Goal: Check status: Check status

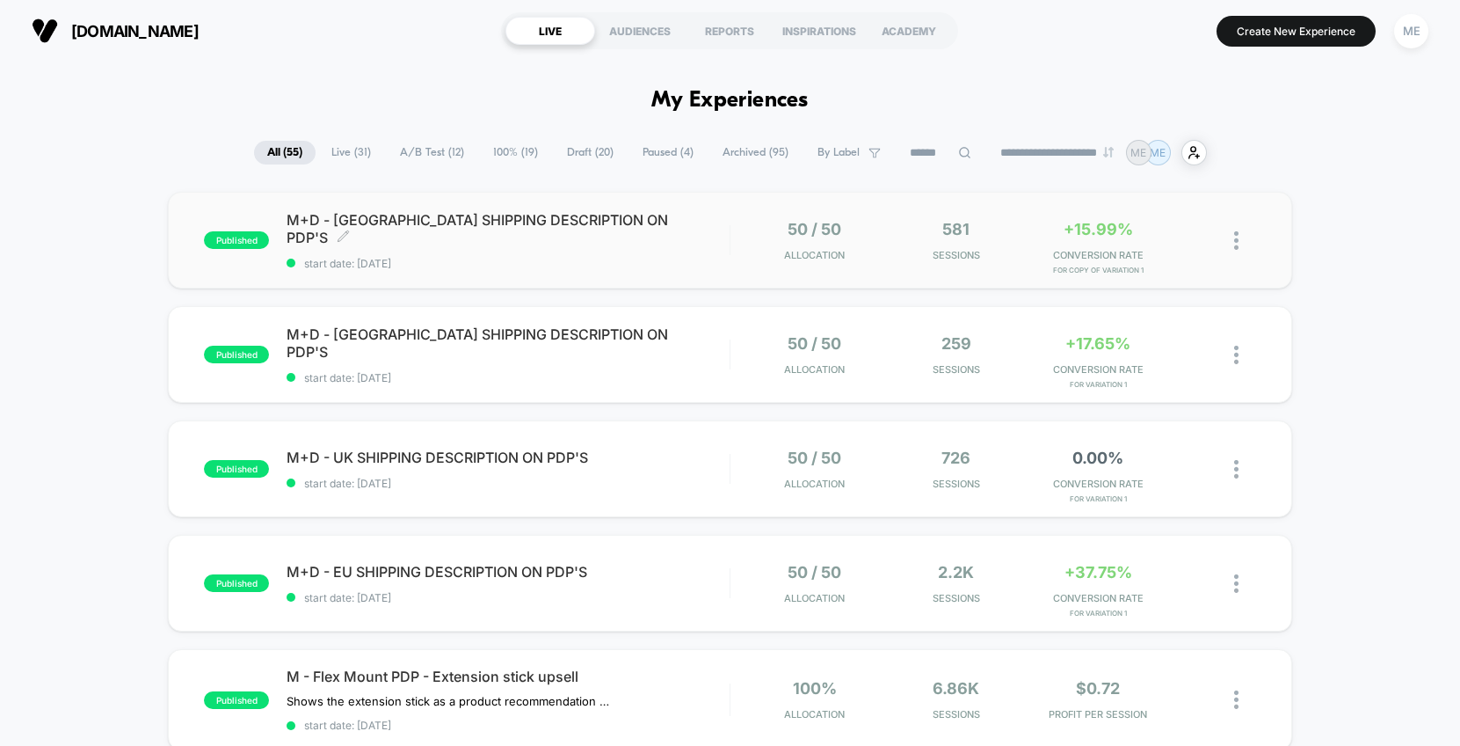
click at [718, 257] on span "start date: [DATE]" at bounding box center [508, 263] width 443 height 13
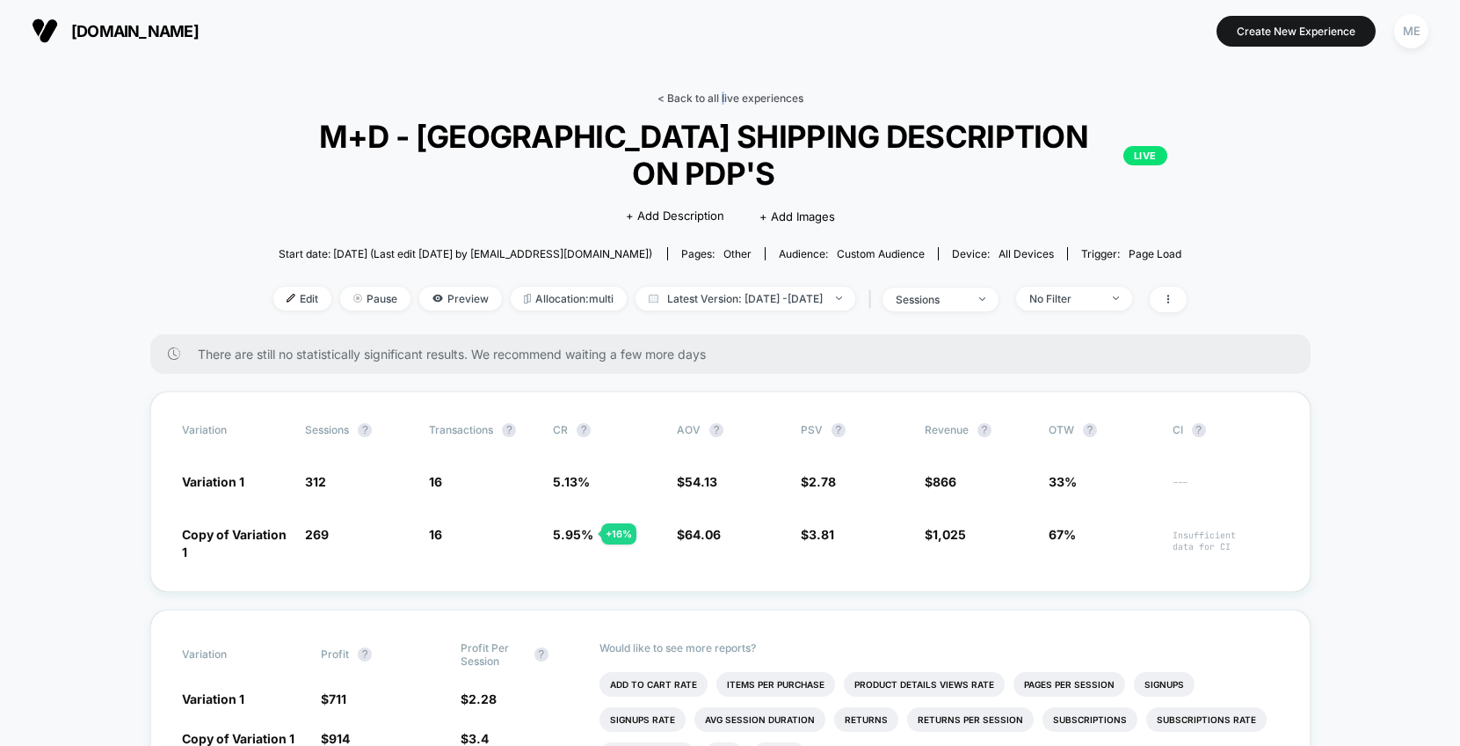
click at [723, 97] on link "< Back to all live experiences" at bounding box center [731, 97] width 146 height 13
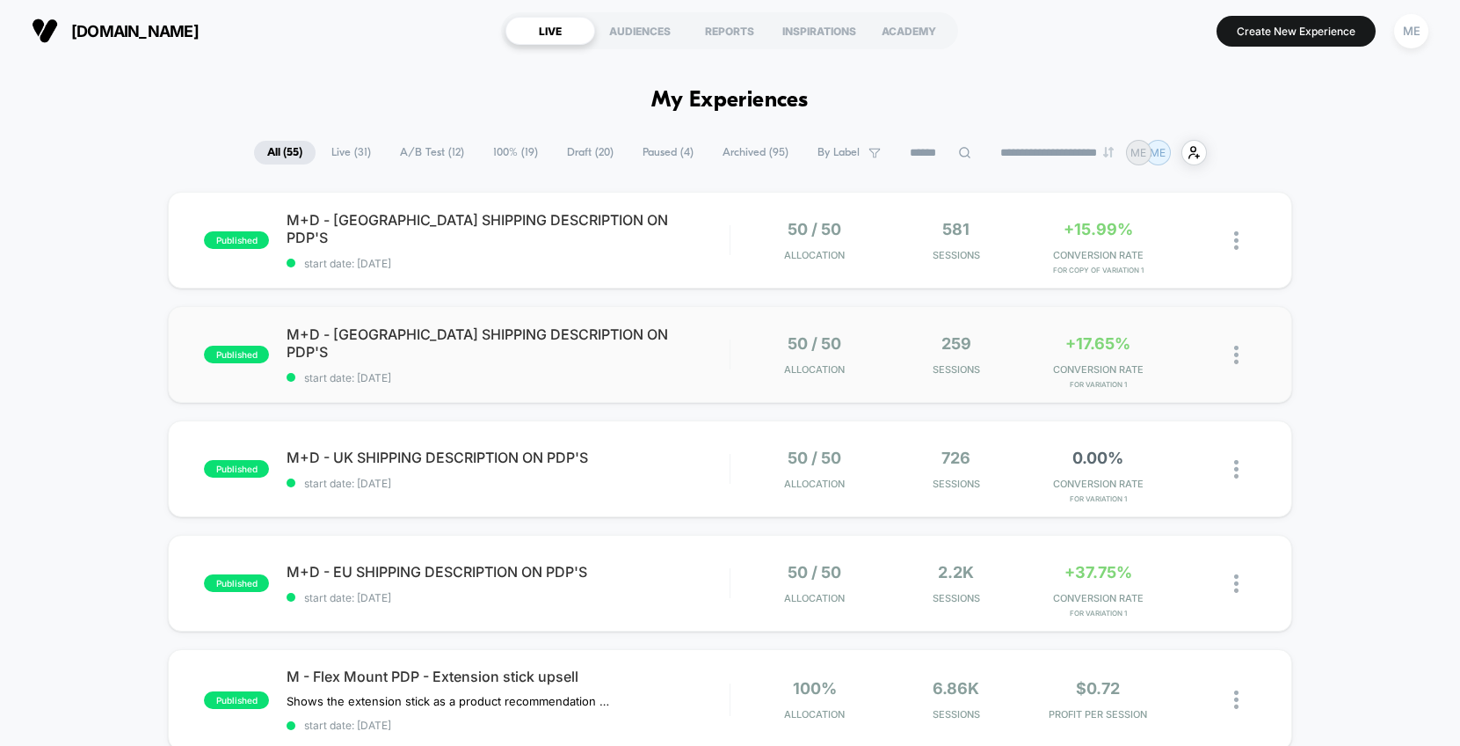
scroll to position [58, 0]
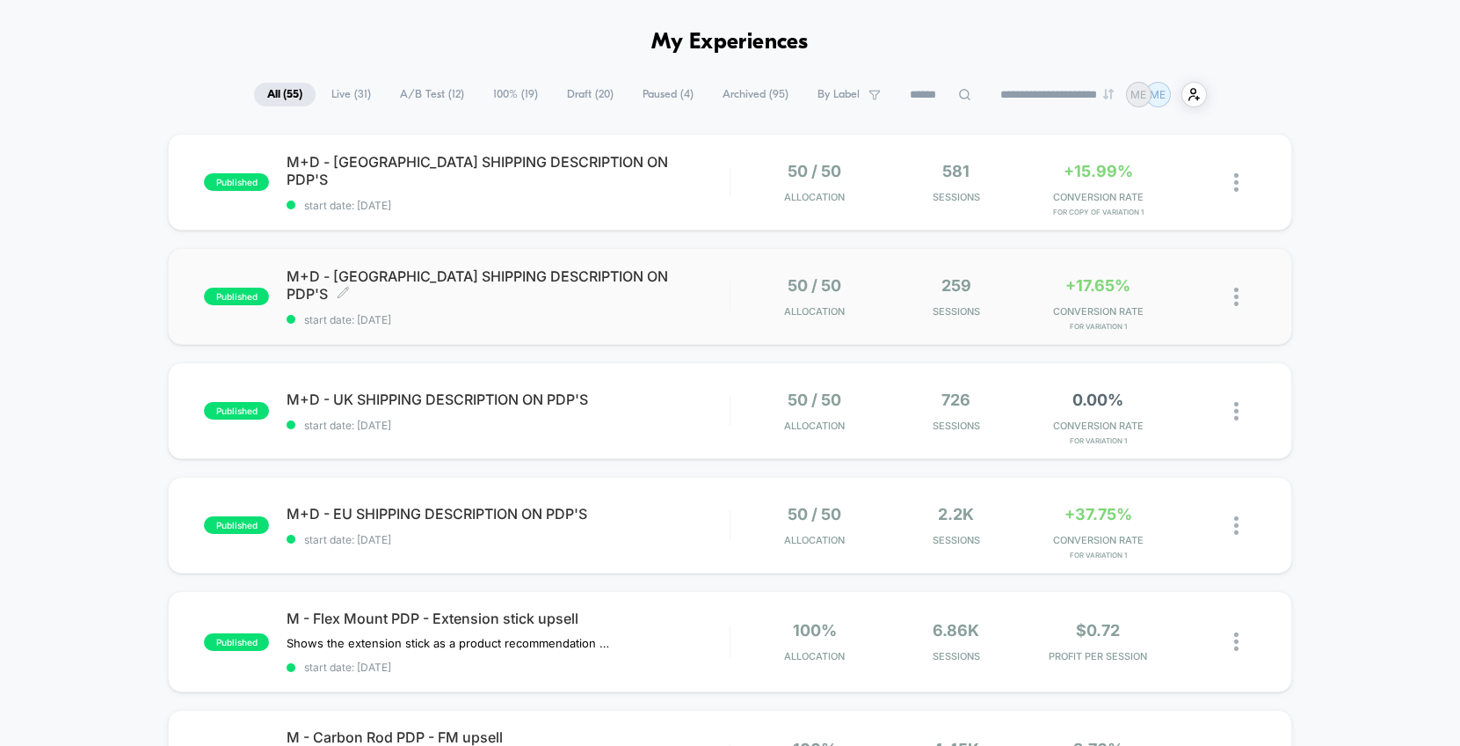
click at [705, 313] on span "start date: [DATE]" at bounding box center [508, 319] width 443 height 13
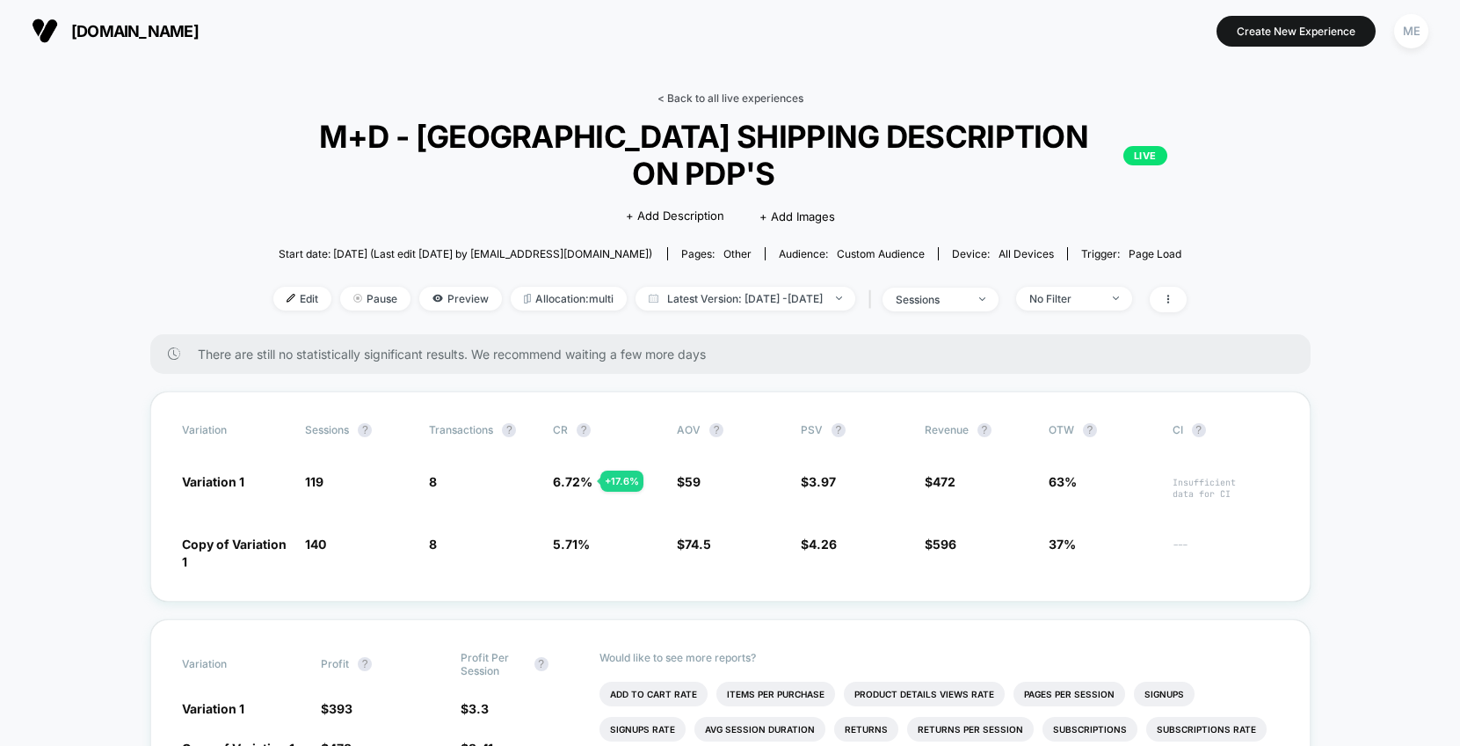
click at [713, 94] on link "< Back to all live experiences" at bounding box center [731, 97] width 146 height 13
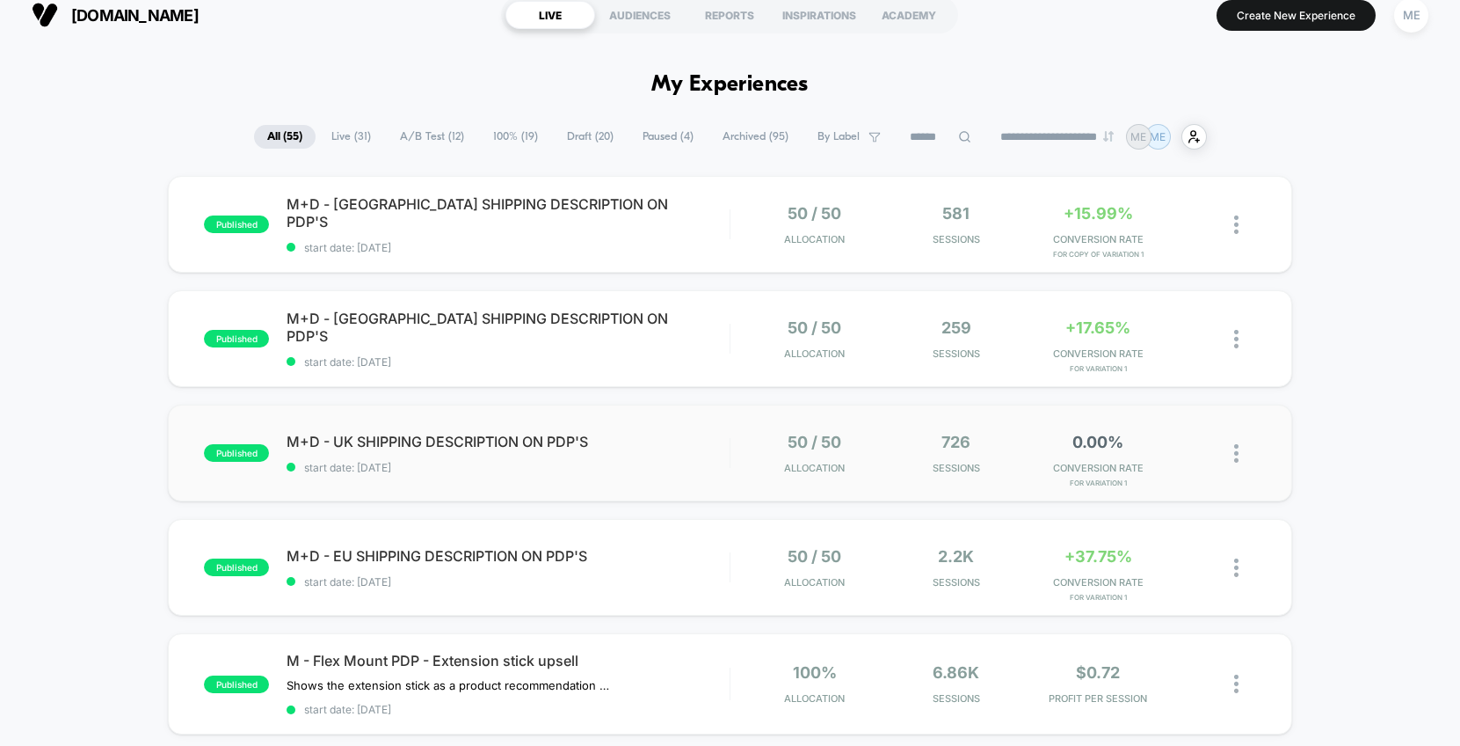
scroll to position [31, 0]
